Goal: Learn about a topic

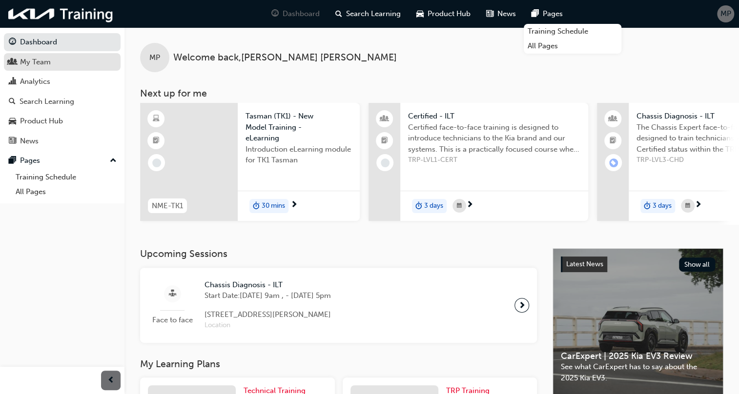
click at [62, 65] on div "My Team" at bounding box center [62, 62] width 107 height 12
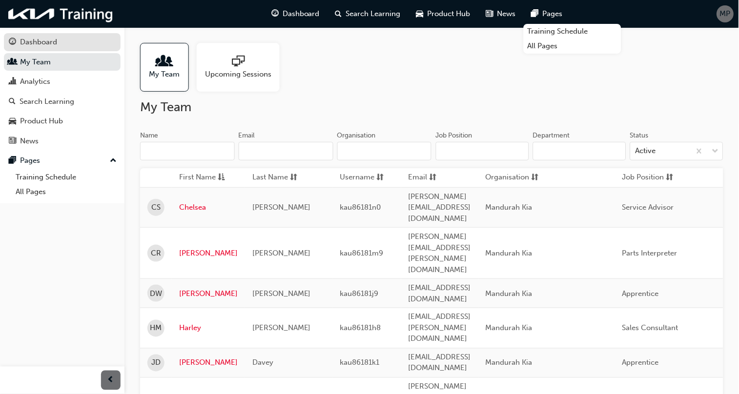
click at [93, 41] on div "Dashboard" at bounding box center [62, 42] width 107 height 12
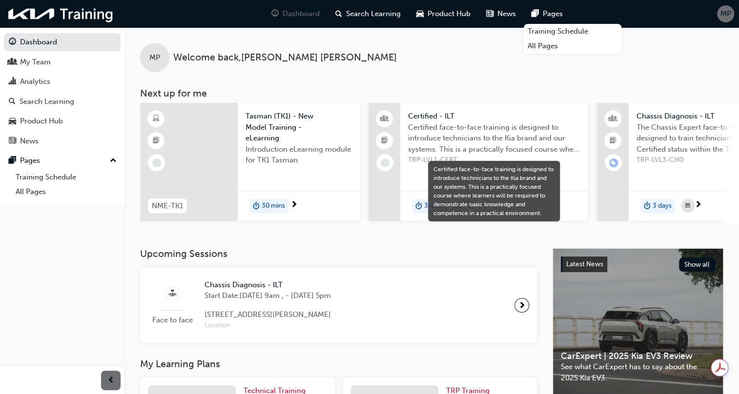
click at [468, 142] on span "Certified face-to-face training is designed to introduce technicians to the Kia…" at bounding box center [494, 138] width 172 height 33
